Goal: Transaction & Acquisition: Purchase product/service

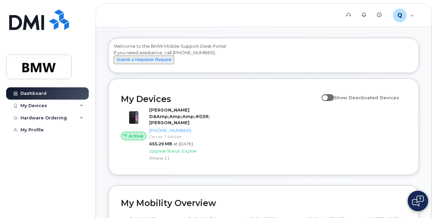
scroll to position [34, 0]
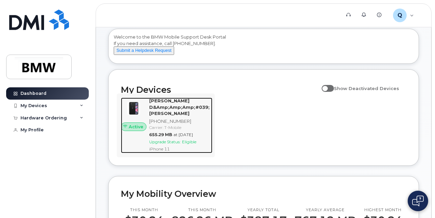
click at [167, 117] on div "[PERSON_NAME];Amp;Amp;#039;Ambrosio [PHONE_NUMBER] Carrier: T-Mobile 655.29 MB …" at bounding box center [179, 126] width 66 height 56
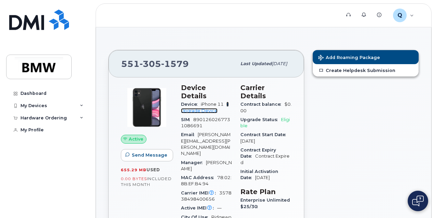
click at [204, 102] on link "+ Upgrade Device" at bounding box center [205, 107] width 48 height 11
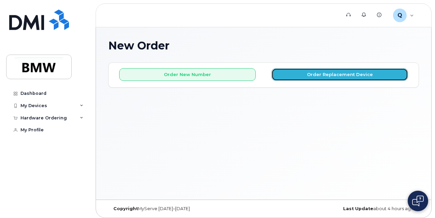
click at [373, 73] on button "Order Replacement Device" at bounding box center [339, 74] width 137 height 13
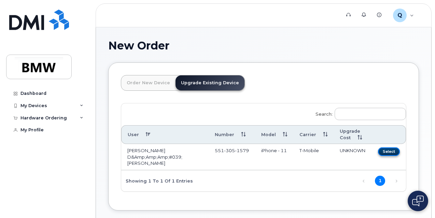
click at [398, 152] on button "Select" at bounding box center [389, 152] width 22 height 9
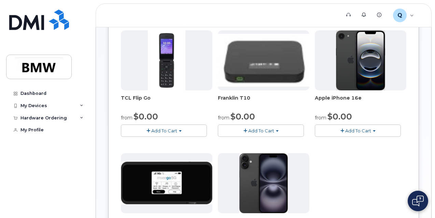
scroll to position [171, 0]
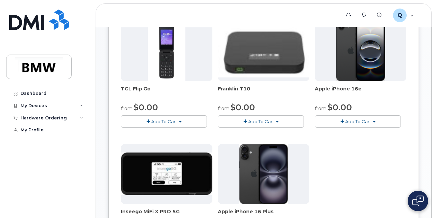
click at [373, 123] on span "button" at bounding box center [374, 121] width 3 height 1
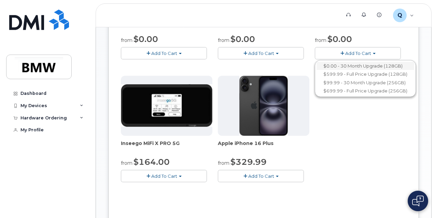
scroll to position [205, 0]
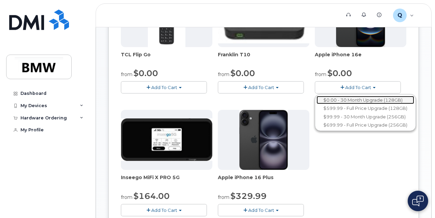
click at [317, 104] on link "$0.00 - 30 Month Upgrade (128GB)" at bounding box center [366, 100] width 98 height 9
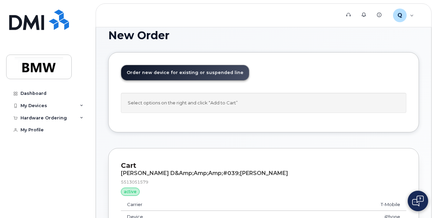
scroll to position [0, 0]
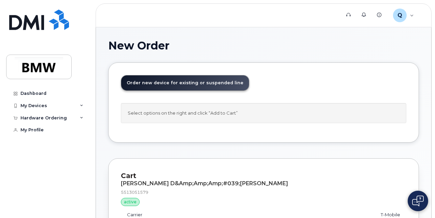
click at [392, 209] on td "T-Mobile" at bounding box center [330, 215] width 151 height 12
click at [249, 114] on div "Select options on the right and click “Add to Cart”" at bounding box center [263, 113] width 285 height 20
click at [185, 85] on span "Order new device for existing or suspended line" at bounding box center [185, 82] width 117 height 5
drag, startPoint x: 180, startPoint y: 102, endPoint x: 195, endPoint y: 110, distance: 17.1
click at [180, 102] on div "Order New Device Upgrade Existing Device Order new device and new line Order ne…" at bounding box center [185, 89] width 128 height 28
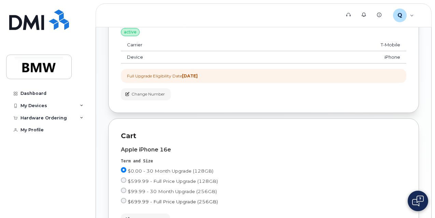
scroll to position [204, 0]
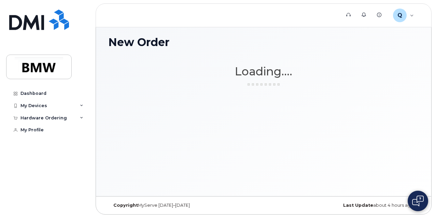
scroll to position [3, 0]
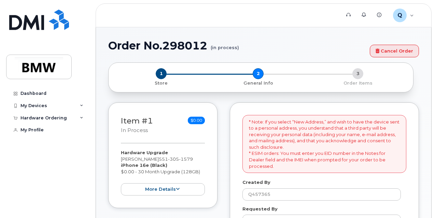
select select
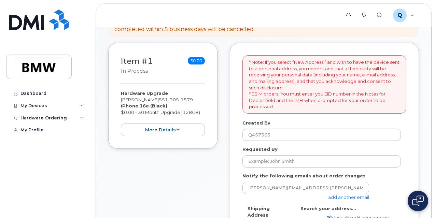
scroll to position [102, 0]
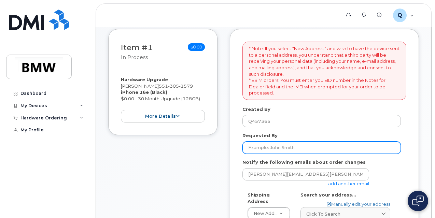
click at [290, 147] on input "Requested By" at bounding box center [321, 148] width 158 height 12
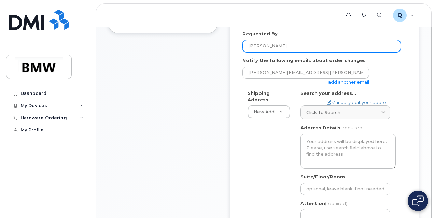
scroll to position [205, 0]
type input "[PERSON_NAME]"
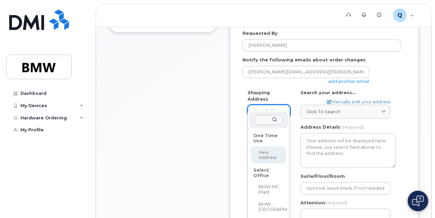
scroll to position [239, 0]
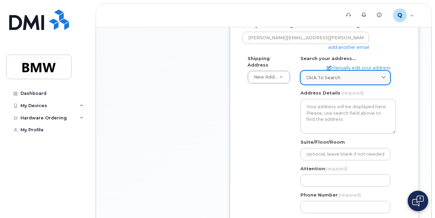
click at [341, 76] on div "Click to search" at bounding box center [345, 77] width 78 height 6
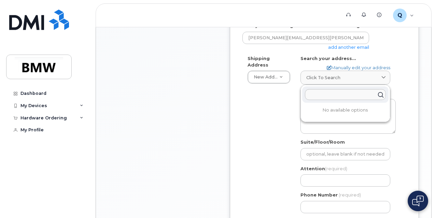
click at [409, 76] on div "* Note: If you select “New Address,” and wish to have the device sent to a pers…" at bounding box center [324, 88] width 189 height 393
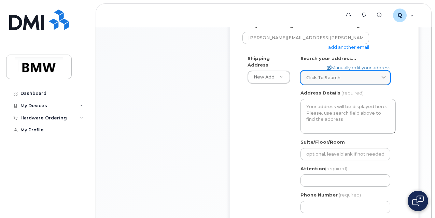
click at [369, 79] on div "Click to search" at bounding box center [345, 77] width 78 height 6
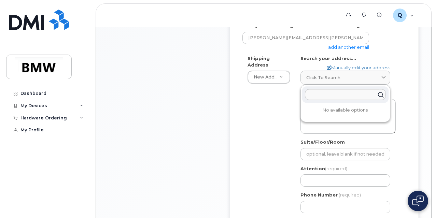
click at [401, 79] on div "Shipping Address New Address New Address BMW MC Plant BMW North America Financi…" at bounding box center [324, 136] width 164 height 163
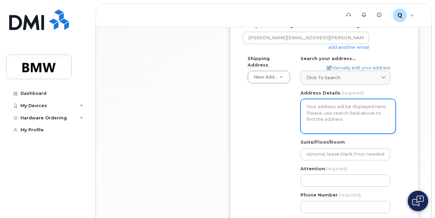
click at [367, 108] on textarea "Address Details" at bounding box center [347, 116] width 95 height 35
click at [358, 109] on textarea "Address Details" at bounding box center [347, 116] width 95 height 35
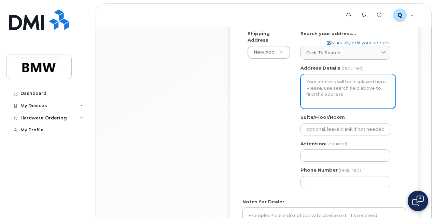
scroll to position [212, 0]
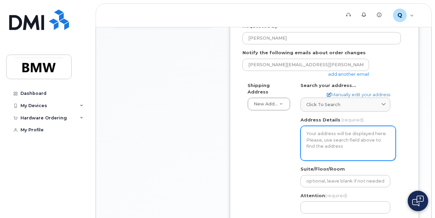
click at [324, 137] on textarea "Address Details" at bounding box center [347, 143] width 95 height 35
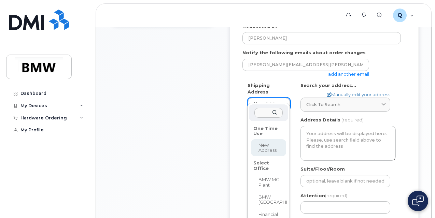
select select
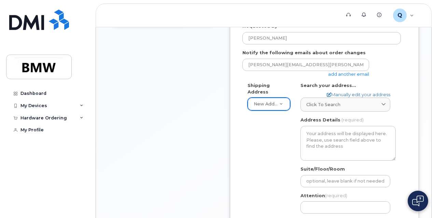
click at [322, 96] on div "Click to search No available options" at bounding box center [345, 102] width 90 height 20
click at [317, 106] on span "Click to search" at bounding box center [323, 104] width 34 height 6
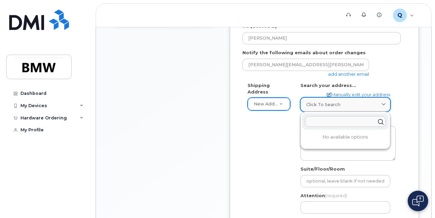
type input "&"
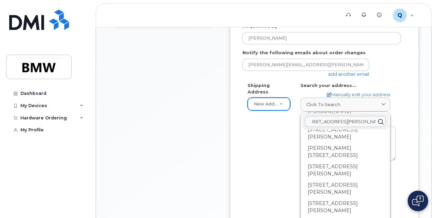
scroll to position [273, 0]
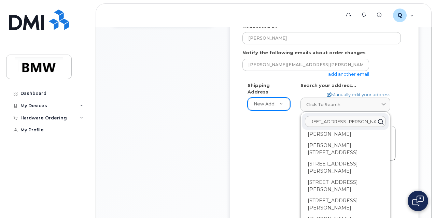
type input "71 Conklin Ave Hillsdale NJ 07642"
click at [267, 144] on div "Shipping Address New Address New Address BMW MC Plant BMW North America Financi…" at bounding box center [321, 163] width 158 height 163
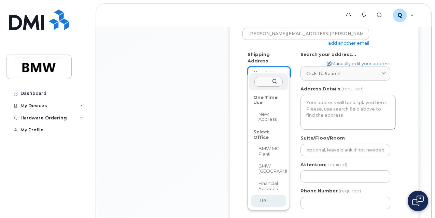
scroll to position [239, 0]
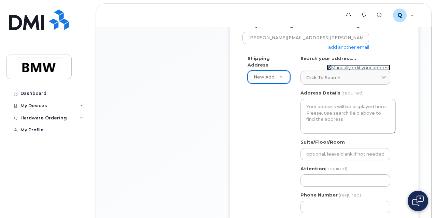
click at [328, 66] on icon at bounding box center [329, 68] width 4 height 4
select select
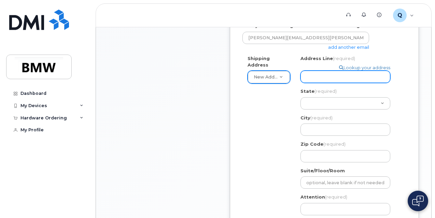
scroll to position [205, 0]
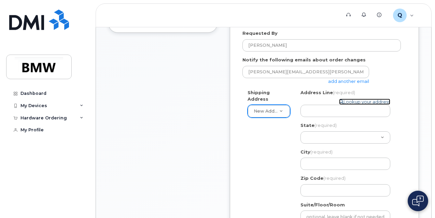
click at [345, 103] on link "Lookup your address" at bounding box center [364, 102] width 51 height 6
select select
select select "? string:AB ?"
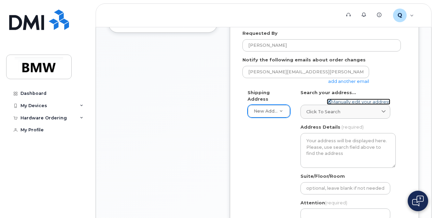
click at [358, 100] on link "Manually edit your address" at bounding box center [359, 102] width 64 height 6
select select
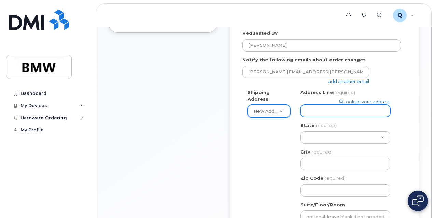
click at [349, 112] on input "Address Line (required)" at bounding box center [345, 111] width 90 height 12
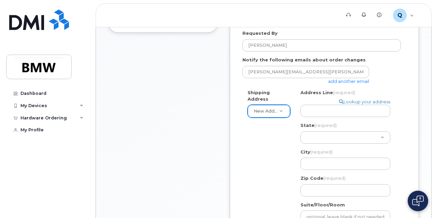
click at [388, 124] on div "State (required) Alabama Alaska American Samoa Arizona Arkansas California Colo…" at bounding box center [347, 133] width 95 height 22
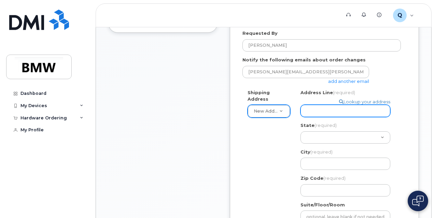
click at [368, 114] on input "Address Line (required)" at bounding box center [345, 111] width 90 height 12
type input "7"
select select
type input "76"
select select
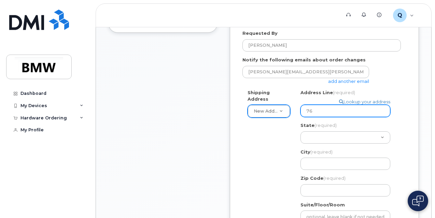
type input "761"
select select
type input "76"
select select
type input "7"
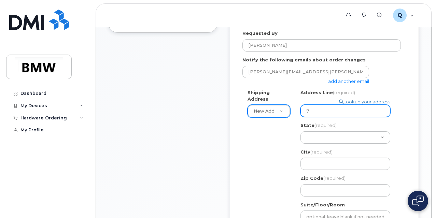
select select
type input "71"
select select
type input "71 C"
select select
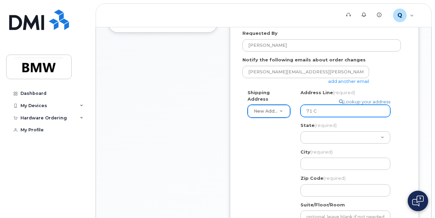
type input "71 Co"
select select
type input "71 Con"
select select
type input "71 Conk"
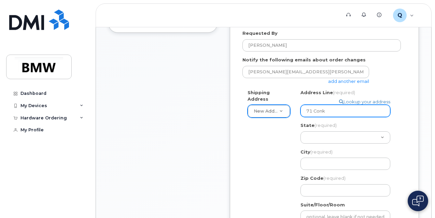
select select
type input "71 Conkl"
select select
type input "71 Conkli"
select select
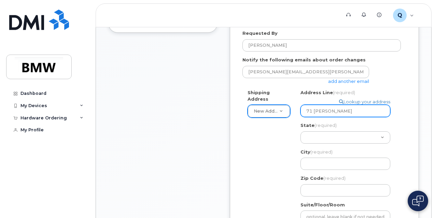
type input "71 Conklin"
select select
type input "71 Conklin A"
select select
type input "71 Conklin Av"
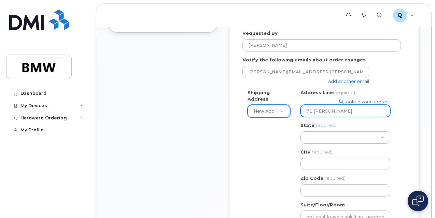
select select
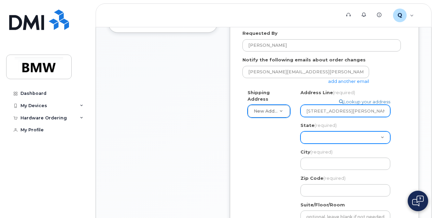
type input "71 Conklin Ave"
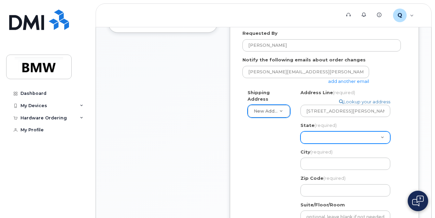
click at [362, 136] on select "Alabama Alaska American Samoa Arizona Arkansas California Colorado Connecticut …" at bounding box center [345, 137] width 90 height 12
select select "NJ"
click at [300, 131] on select "Alabama Alaska American Samoa Arizona Arkansas California Colorado Connecticut …" at bounding box center [345, 137] width 90 height 12
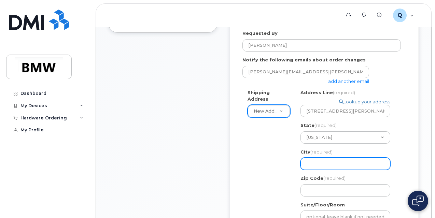
click at [353, 161] on input "City (required)" at bounding box center [345, 164] width 90 height 12
select select
type input "H"
select select
type input "Hi"
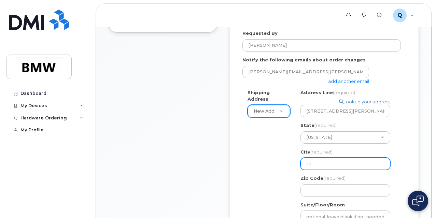
select select
type input "Hil"
select select
type input "Hill"
select select
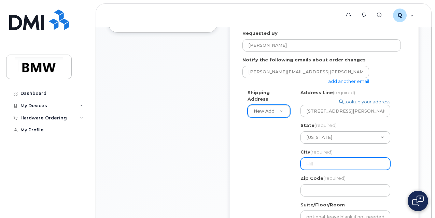
type input "Hills"
select select
type input "Hillsd"
select select
type input "Hillsda"
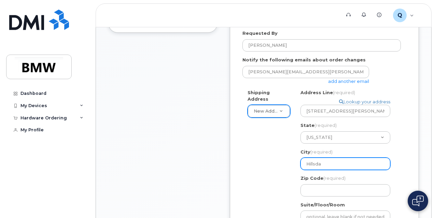
select select
type input "Hillsdal"
select select
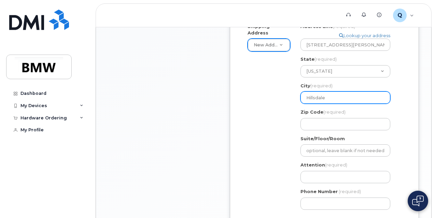
scroll to position [273, 0]
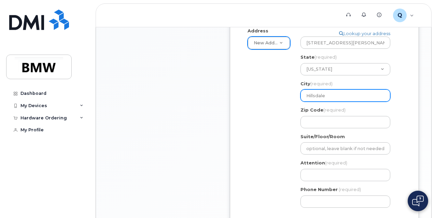
type input "Hillsdale"
click at [354, 113] on div "Zip Code (required)" at bounding box center [347, 118] width 95 height 22
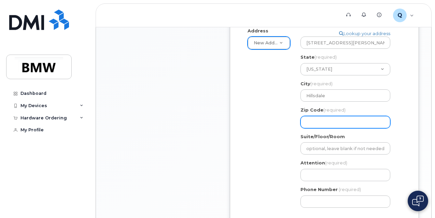
click at [355, 121] on input "Zip Code (required)" at bounding box center [345, 122] width 90 height 12
select select
type input "0"
select select
type input "07"
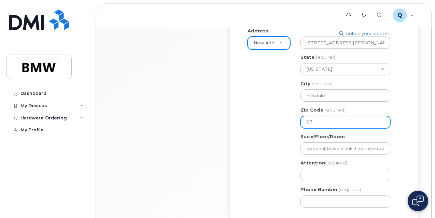
select select
type input "076"
select select
type input "0764"
select select
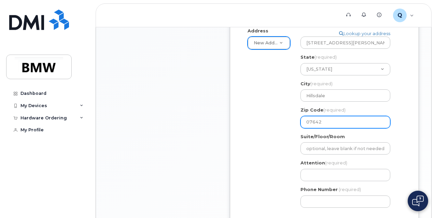
type input "07642"
click at [407, 132] on div "* Note: If you select “New Address,” and wish to have the device sent to a pers…" at bounding box center [324, 68] width 189 height 421
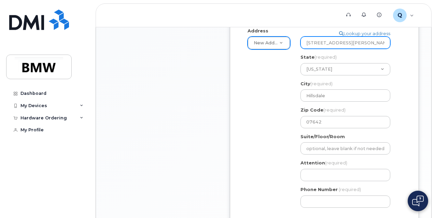
click at [351, 43] on input "71 Conklin Ave" at bounding box center [345, 43] width 90 height 12
select select
type input "71 Conklin Aven"
select select
type input "71 Conklin Avenu"
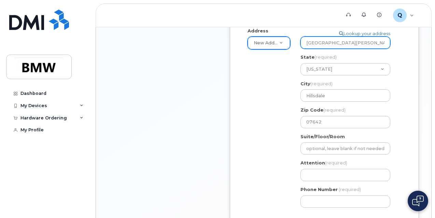
select select
type input "71 Conklin Avenue"
click at [391, 60] on div "State (required) Alabama Alaska American Samoa Arizona Arkansas California Colo…" at bounding box center [347, 65] width 95 height 22
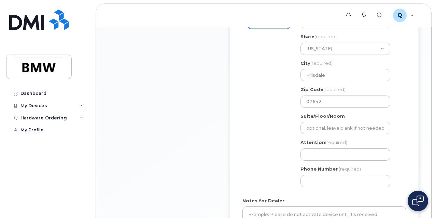
scroll to position [307, 0]
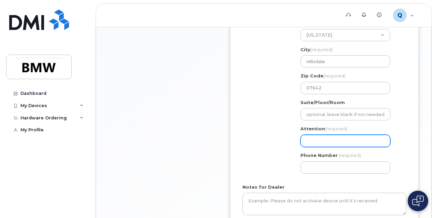
click at [366, 140] on input "Attention (required)" at bounding box center [345, 141] width 90 height 12
select select
type input "M"
select select
type input "Ma"
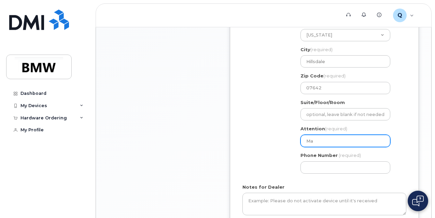
select select
type input "Mat"
select select
type input "Matt"
select select
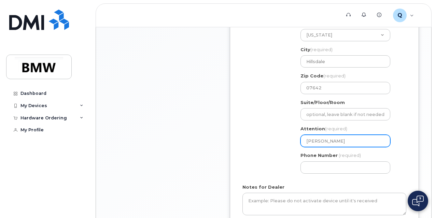
type input "Mattj"
select select
type input "Mattje"
select select
type input "Mattj"
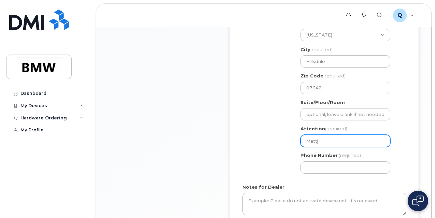
select select
type input "Matt"
select select
type input "Matth"
select select
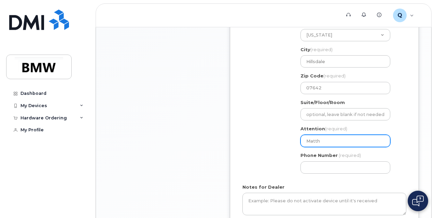
type input "Matthe"
select select
type input "Matthew"
select select
type input "Matthew D"
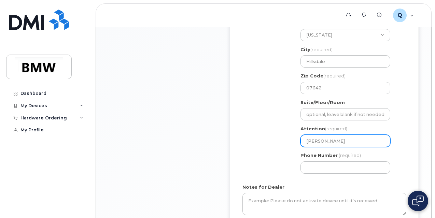
select select
type input "Matthew Da"
select select
type input "Matthew Dam"
select select
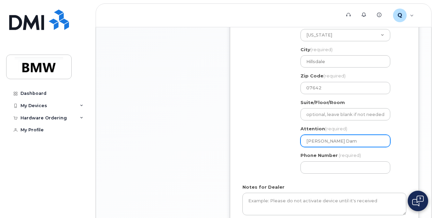
type input "Matthew Damb"
select select
type input "Matthew Dambr"
select select
type input "Matthew Dambro"
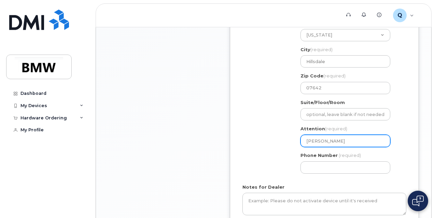
select select
type input "Matthew Dambros"
select select
type input "Matthew Dambro"
select select
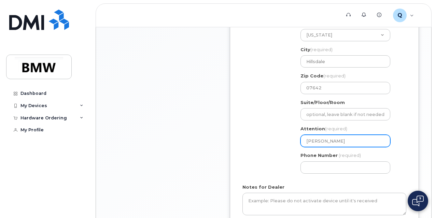
type input "Matthew Dambr"
select select
type input "Matthew Damb"
select select
type input "Matthew Dam"
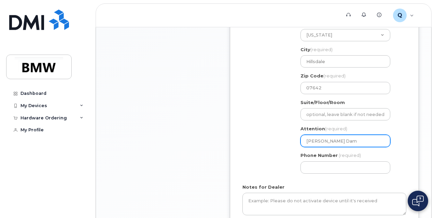
select select
type input "Matthew Da"
select select
type input "Matthew D"
select select
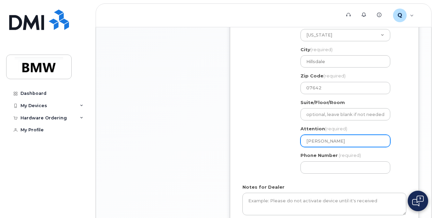
type input "Matthew"
select select
type input "Matthew D"
select select
type input "Matthew D'"
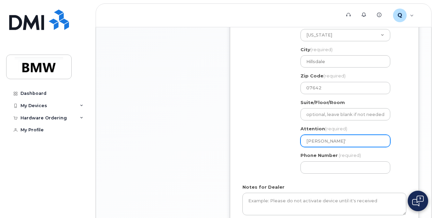
select select
type input "Matthew D'A"
select select
type input "Matthew D'Am"
select select
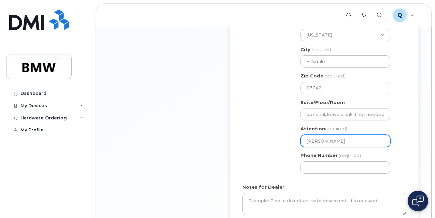
type input "Matthew D'Amb"
select select
type input "Matthew D'Ambr"
select select
type input "Matthew D'Ambro"
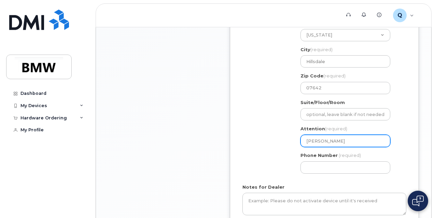
select select
type input "Matthew D'Ambros"
select select
type input "Matthew D'Ambrosi"
select select
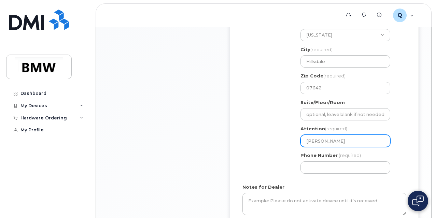
scroll to position [341, 0]
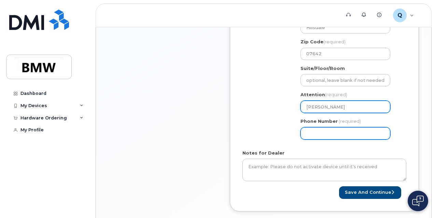
type input "[PERSON_NAME]"
click at [367, 134] on input "Phone Number" at bounding box center [345, 133] width 90 height 12
type input "551"
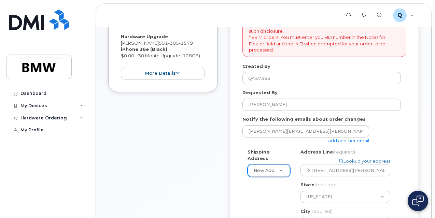
scroll to position [102, 0]
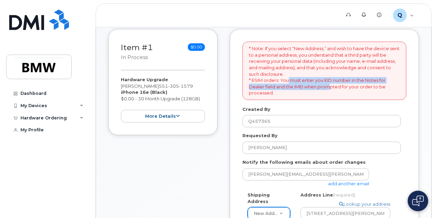
drag, startPoint x: 288, startPoint y: 80, endPoint x: 330, endPoint y: 85, distance: 42.9
click at [330, 85] on p "* Note: If you select “New Address,” and wish to have the device sent to a pers…" at bounding box center [324, 70] width 151 height 51
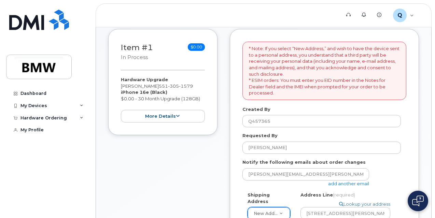
click at [308, 91] on p "* Note: If you select “New Address,” and wish to have the device sent to a pers…" at bounding box center [324, 70] width 151 height 51
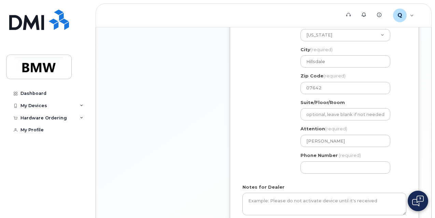
scroll to position [376, 0]
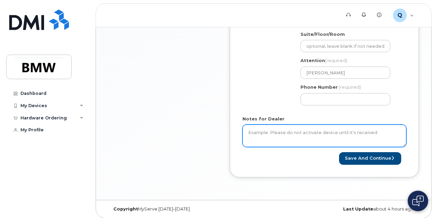
click at [306, 136] on textarea "Notes for Dealer" at bounding box center [324, 136] width 164 height 23
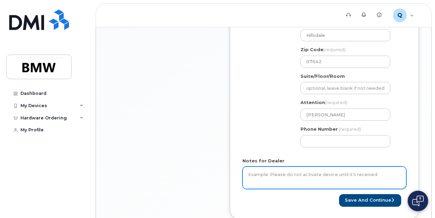
scroll to position [378, 0]
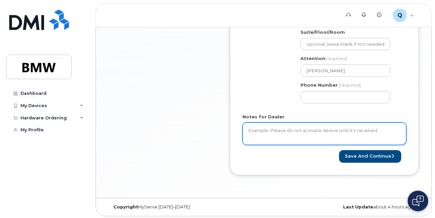
click at [306, 127] on textarea "Notes for Dealer" at bounding box center [324, 134] width 164 height 23
click at [303, 131] on textarea "Notes for Dealer" at bounding box center [324, 134] width 164 height 23
click at [388, 131] on textarea "EID: 89049032005008882600075649153194" at bounding box center [324, 134] width 164 height 23
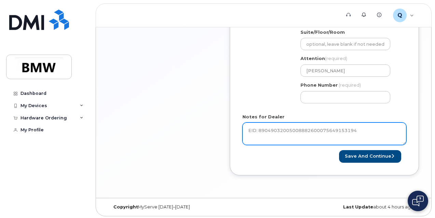
click at [388, 132] on textarea "EID: 89049032005008882600075649153194" at bounding box center [324, 134] width 164 height 23
type textarea "EID: 89049032005008882600075649153194 IMEI: 35 783849 840065 6"
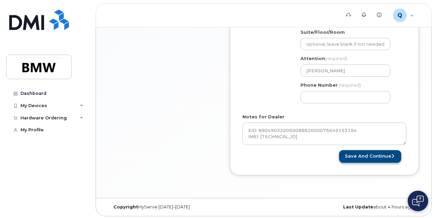
click at [365, 157] on button "Save and Continue" at bounding box center [370, 156] width 62 height 13
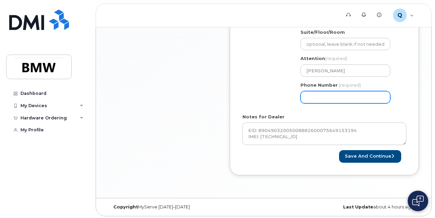
click at [344, 96] on input "Phone Number" at bounding box center [345, 97] width 90 height 12
click at [317, 97] on input "Phone Number" at bounding box center [345, 97] width 90 height 12
click at [327, 97] on input "Phone Number" at bounding box center [345, 97] width 90 height 12
select select
type input "5513051579"
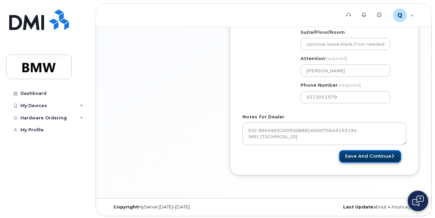
click at [374, 151] on button "Save and Continue" at bounding box center [370, 156] width 62 height 13
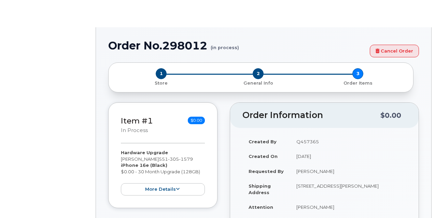
select select "1897812"
type input "1895677"
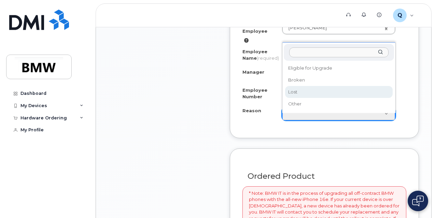
scroll to position [410, 0]
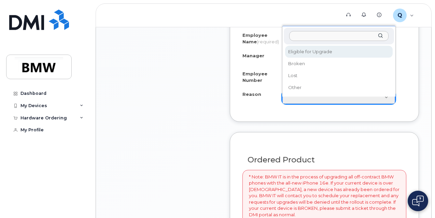
select select "eligible_for_upgrade"
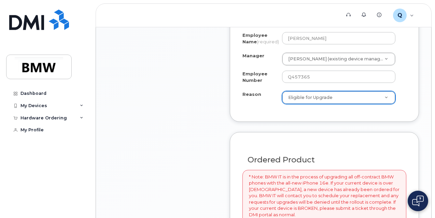
click at [404, 121] on div "Order new device for existing or suspended line Select Employee [PERSON_NAME] 1…" at bounding box center [324, 40] width 189 height 163
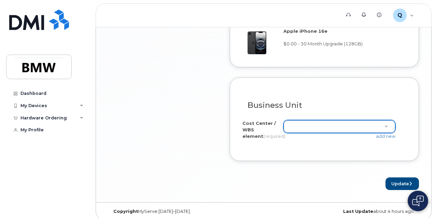
scroll to position [644, 0]
